Goal: Find specific page/section: Find specific page/section

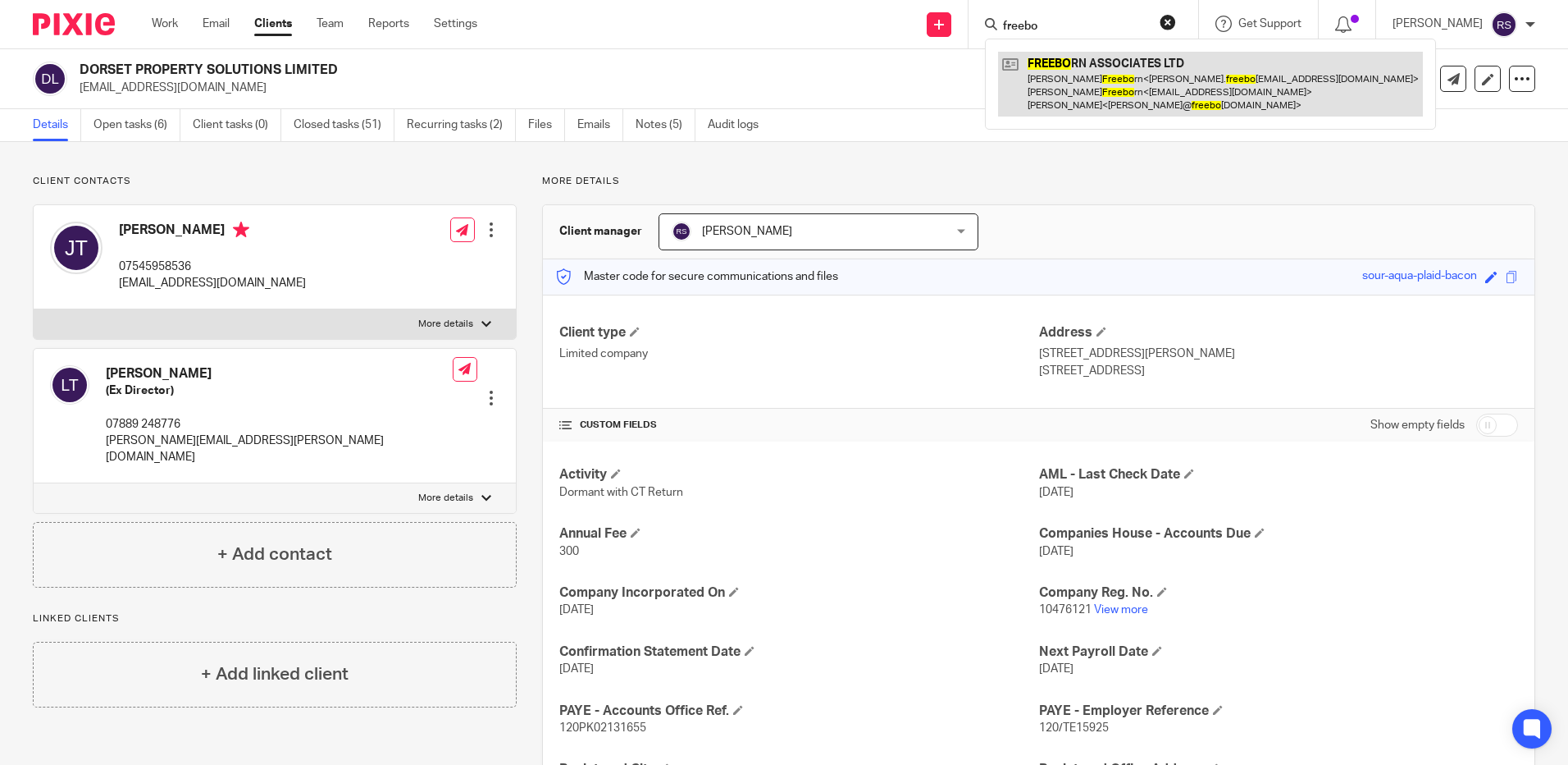
type input "freebo"
click at [1130, 96] on link at bounding box center [1211, 84] width 425 height 65
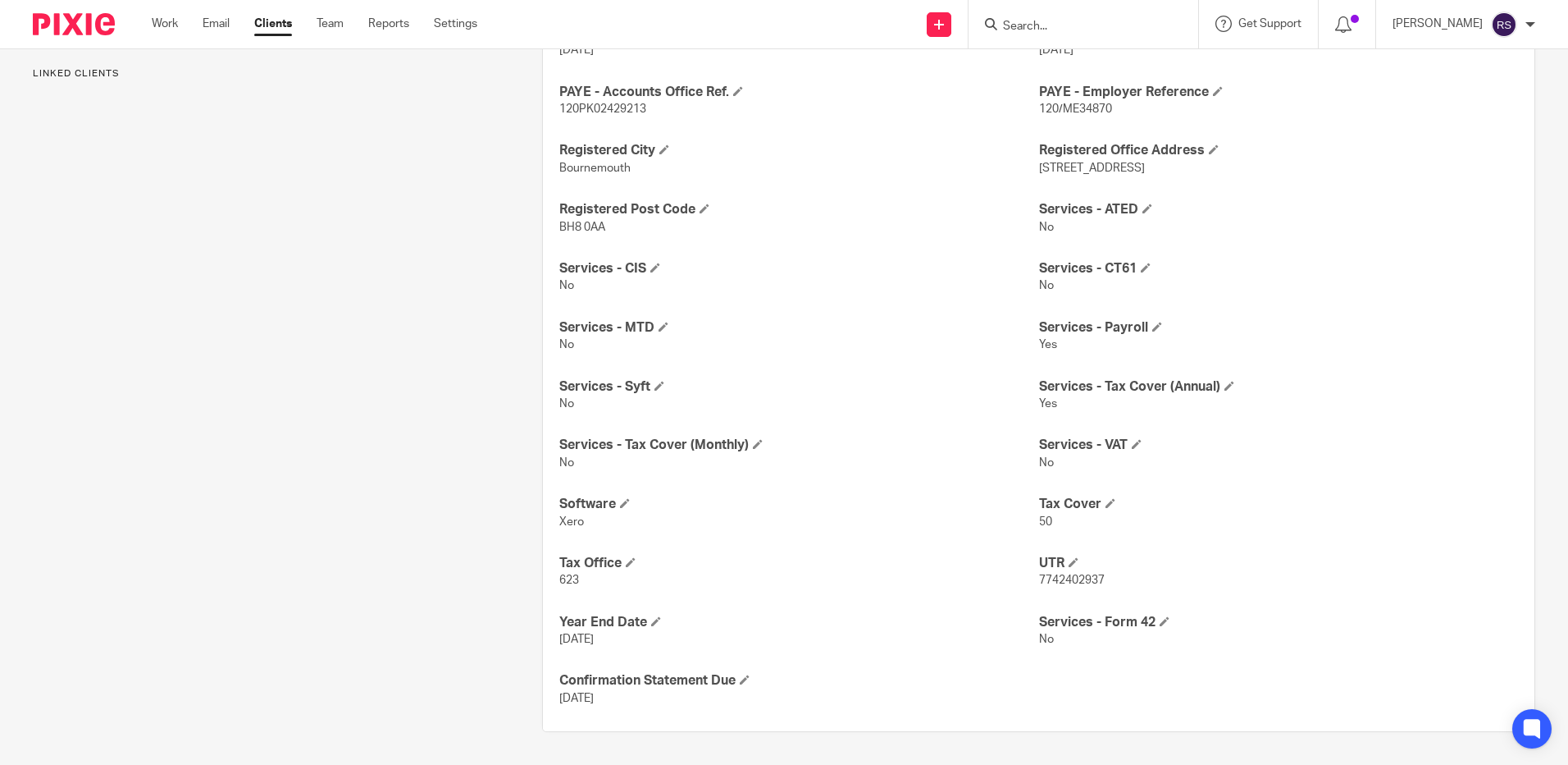
scroll to position [209, 0]
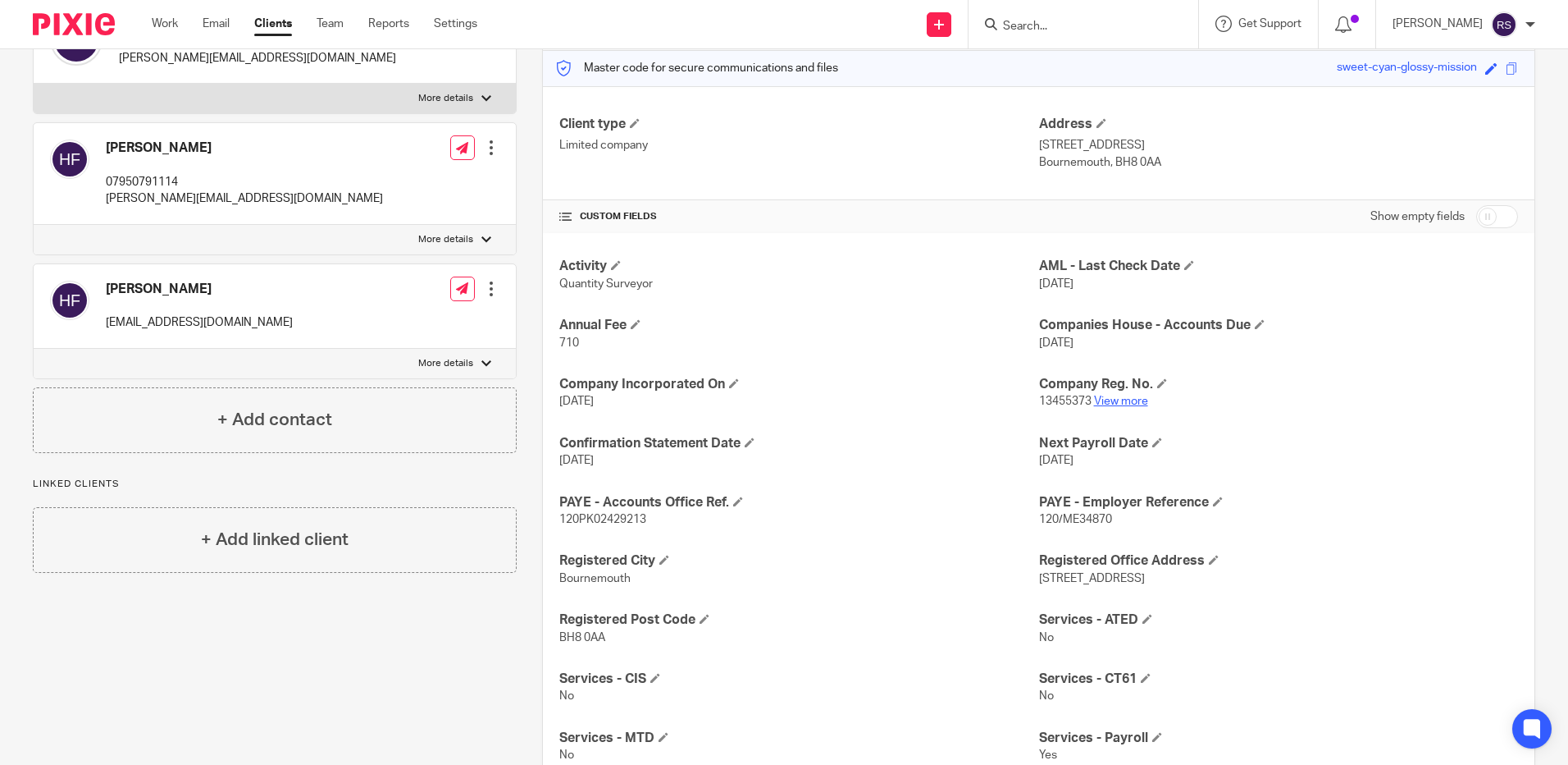
click at [1108, 399] on link "View more" at bounding box center [1121, 402] width 55 height 12
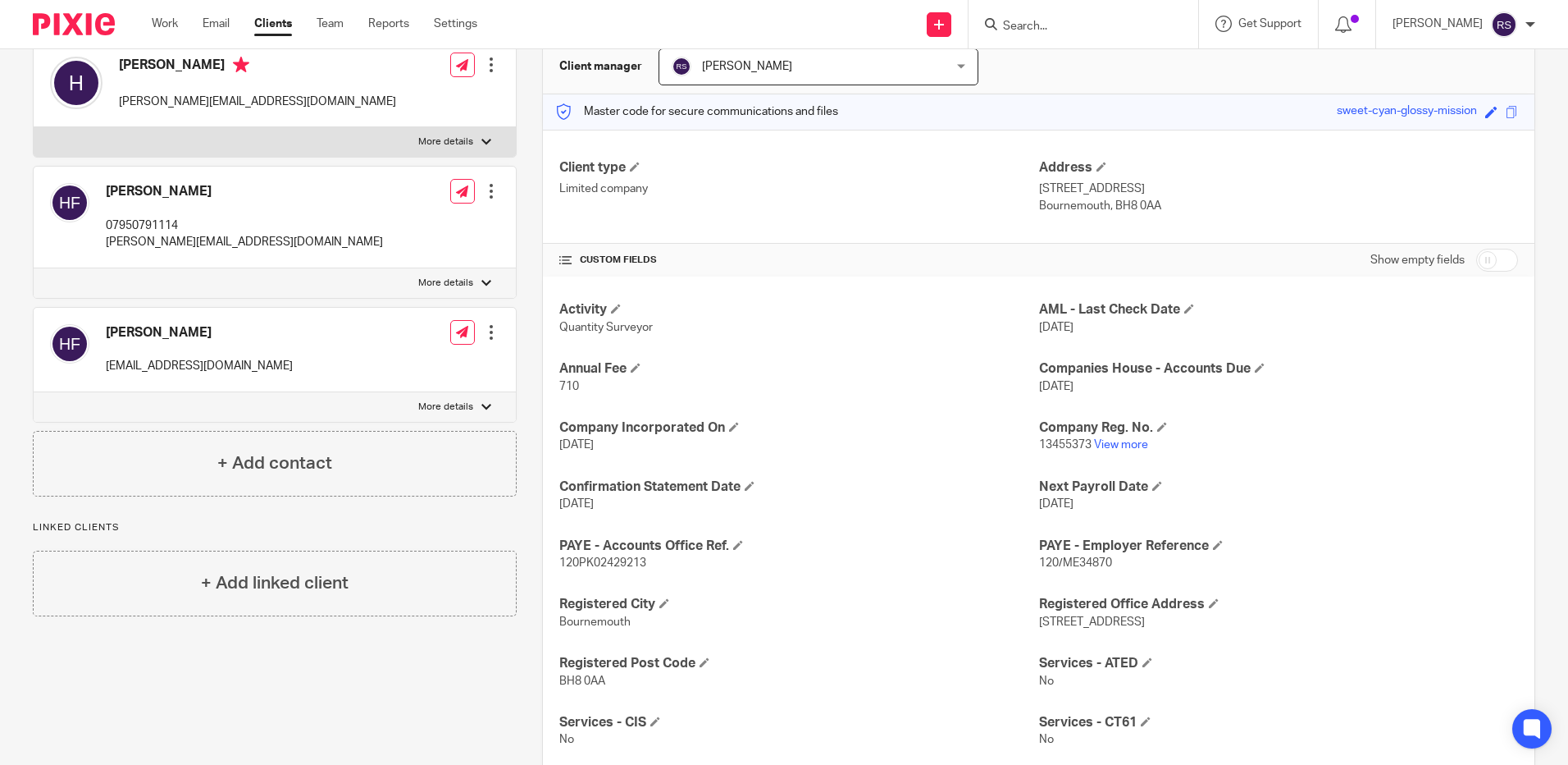
scroll to position [127, 0]
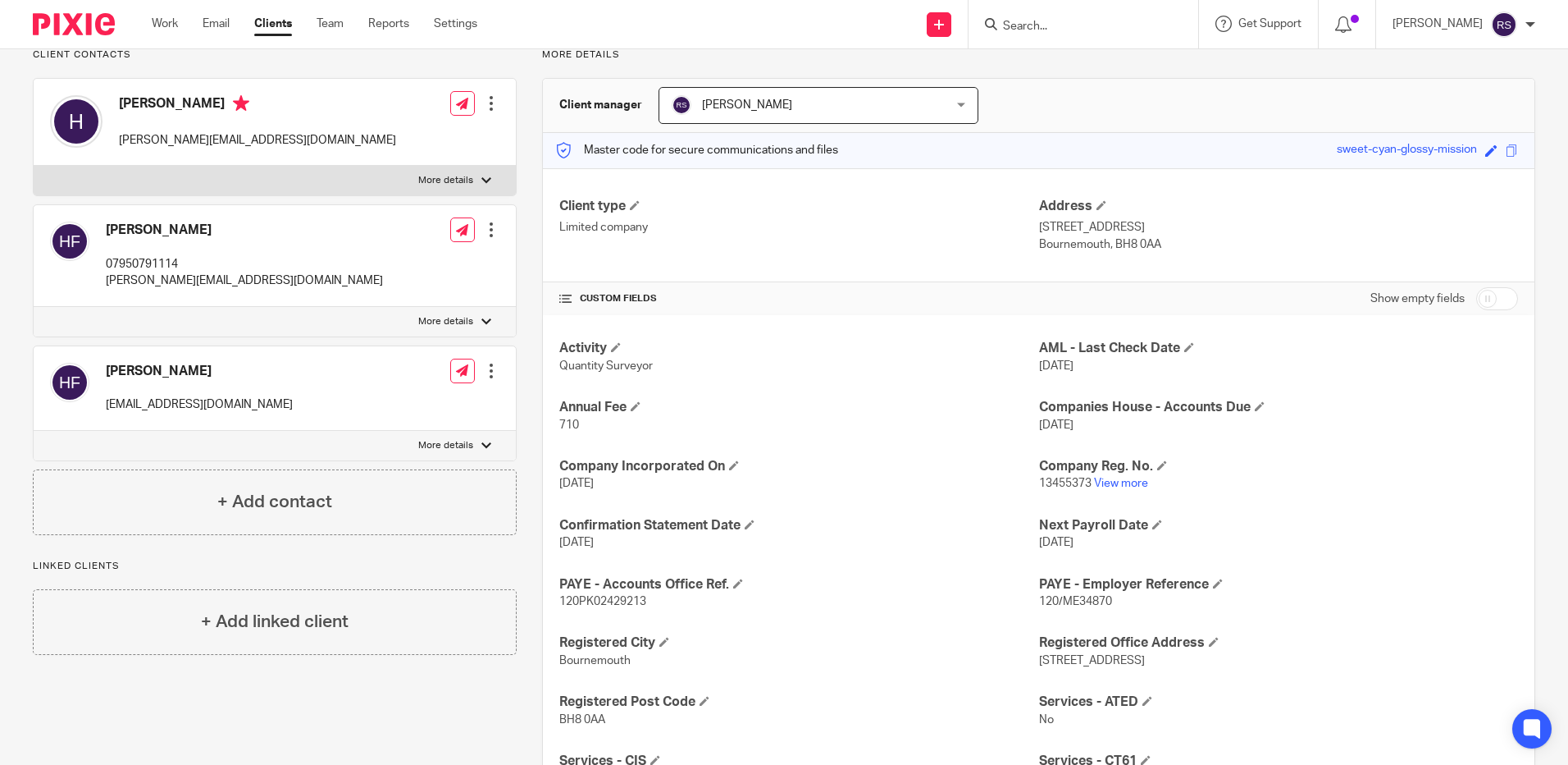
click at [474, 321] on label "More details" at bounding box center [275, 322] width 482 height 29
click at [34, 307] on input "More details" at bounding box center [33, 306] width 1 height 1
checkbox input "true"
